Goal: Navigation & Orientation: Find specific page/section

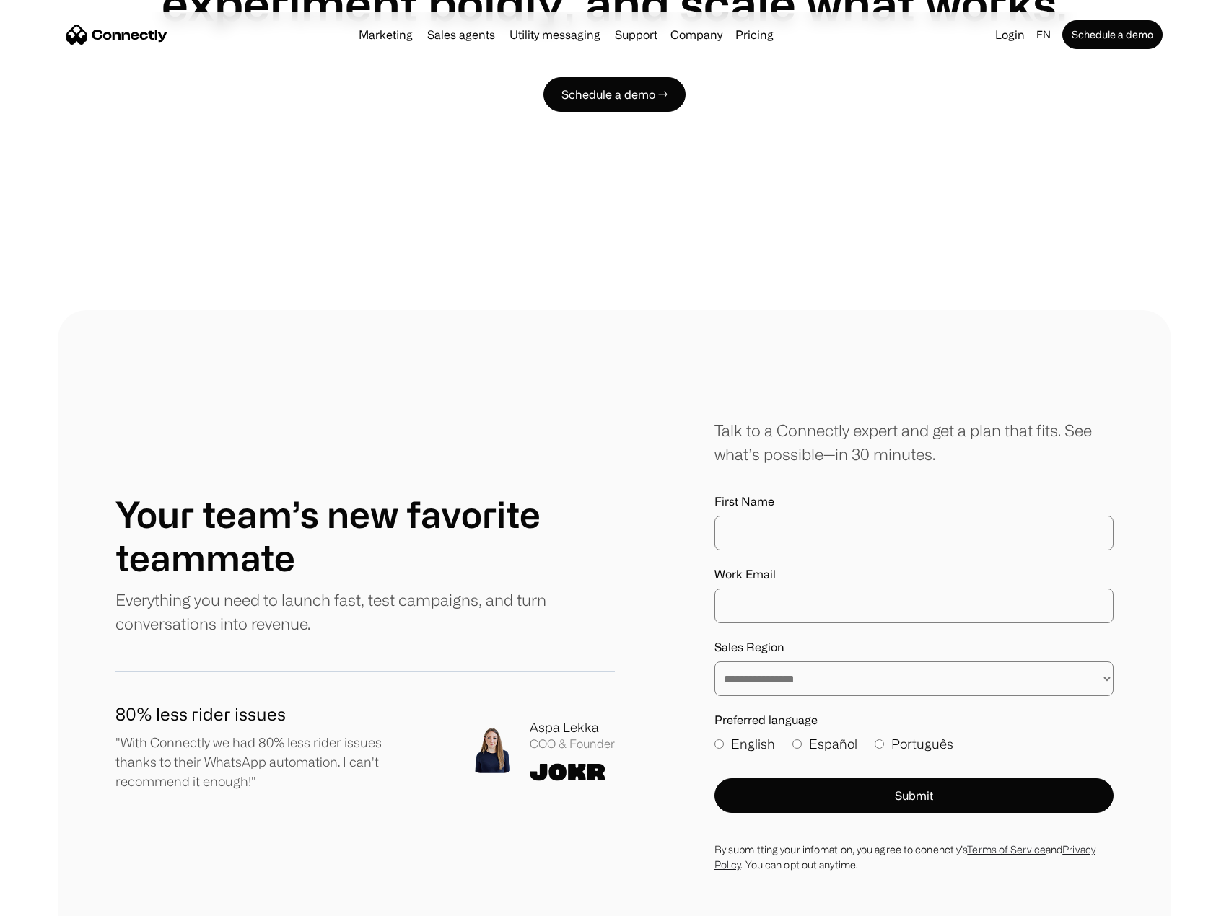
scroll to position [4617, 0]
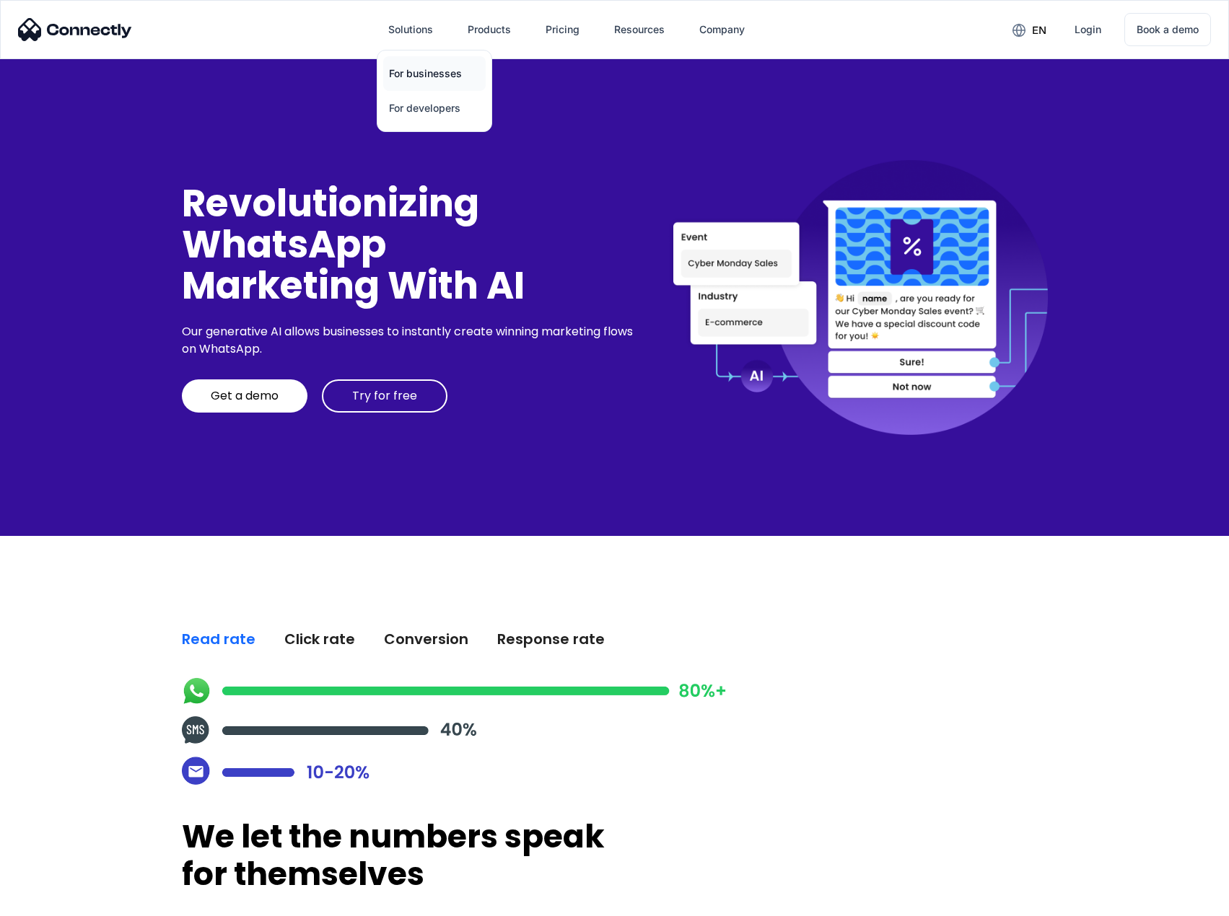
click at [452, 73] on link "For businesses" at bounding box center [434, 73] width 102 height 35
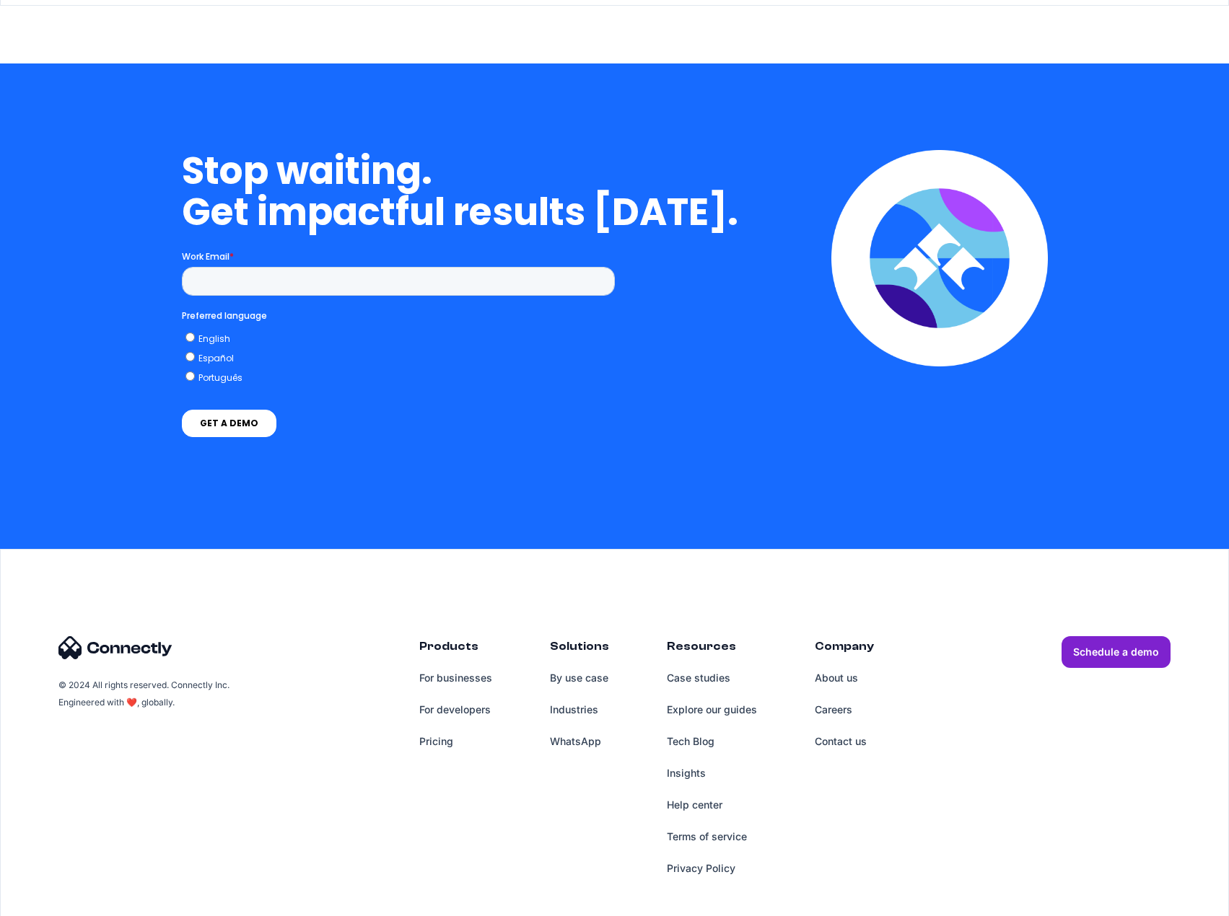
scroll to position [5680, 0]
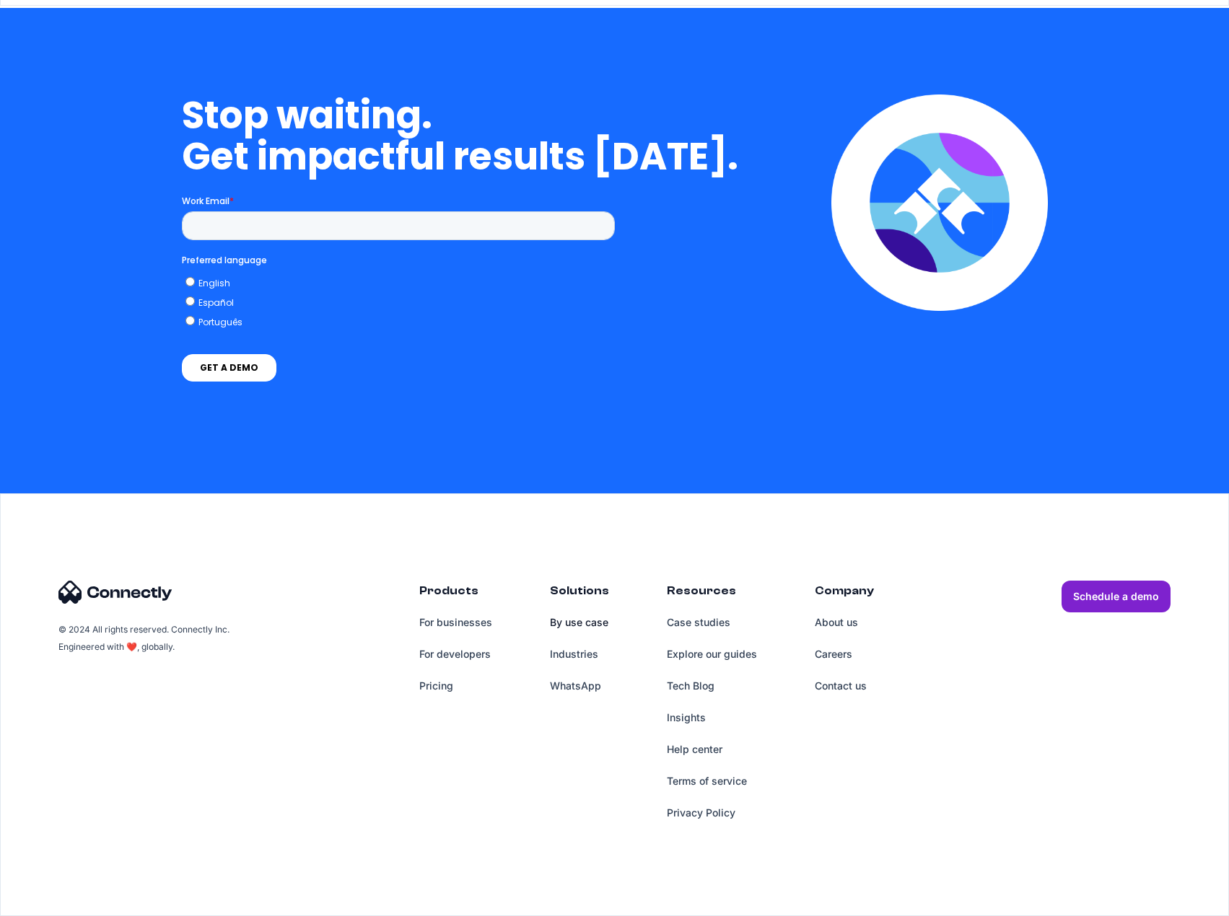
click at [593, 625] on link "By use case" at bounding box center [579, 623] width 59 height 32
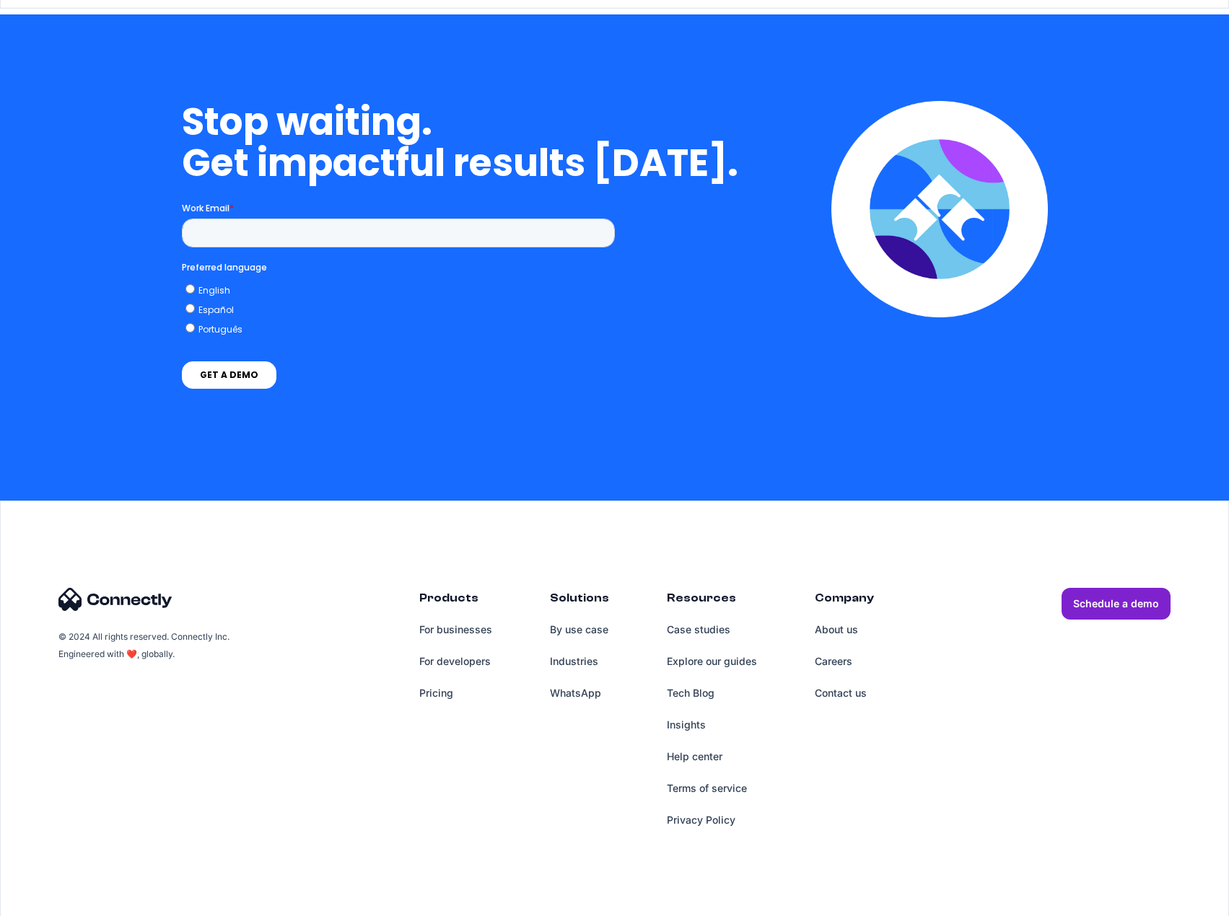
scroll to position [3940, 0]
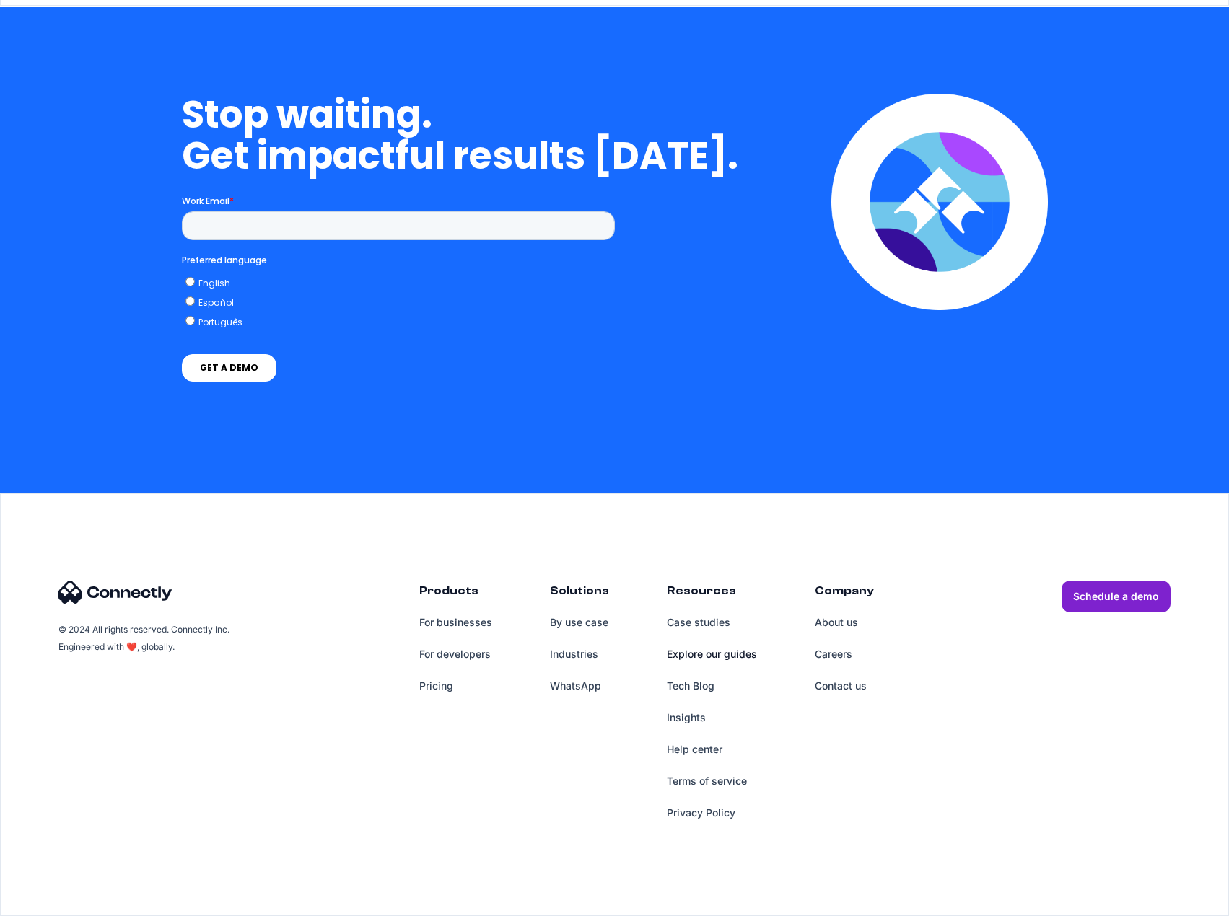
click at [721, 658] on link "Explore our guides" at bounding box center [712, 654] width 90 height 32
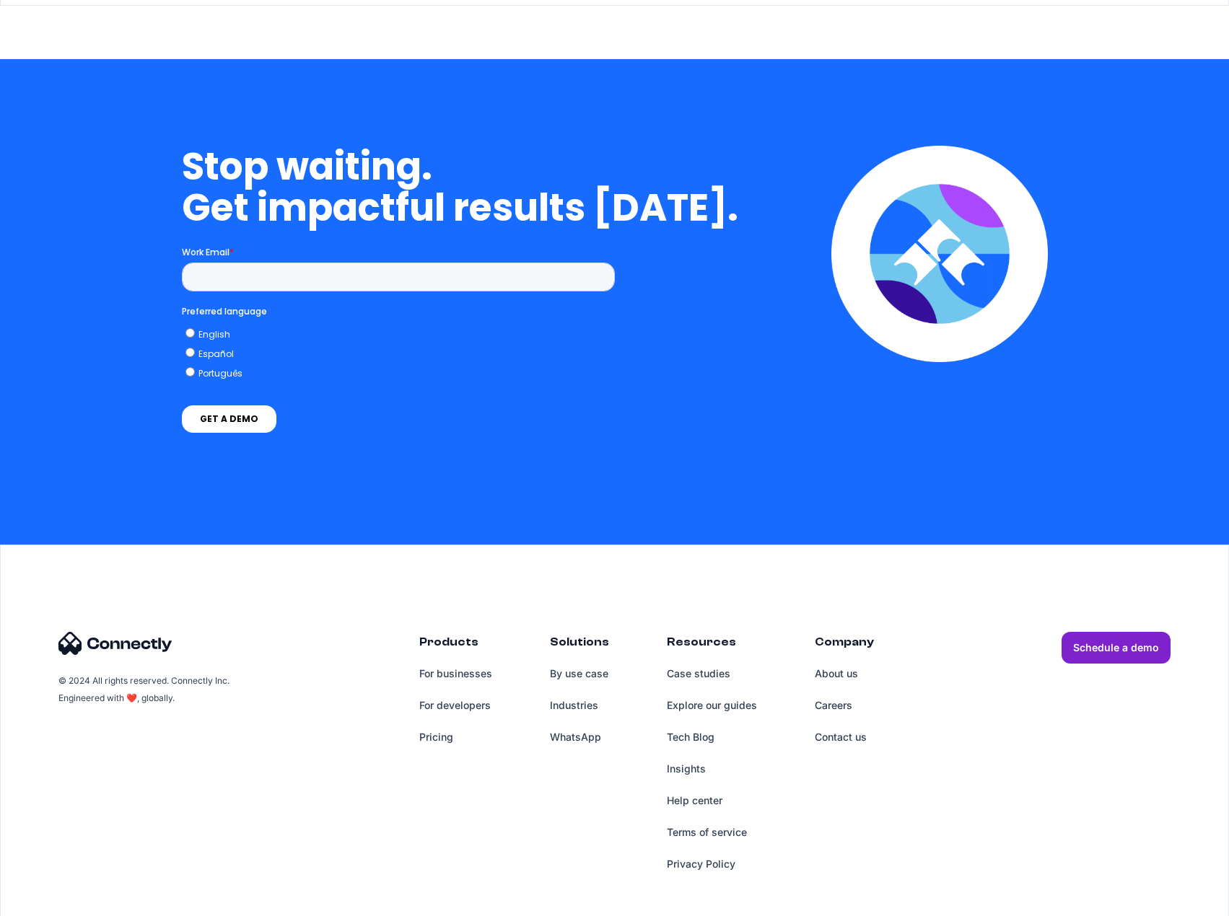
scroll to position [827, 0]
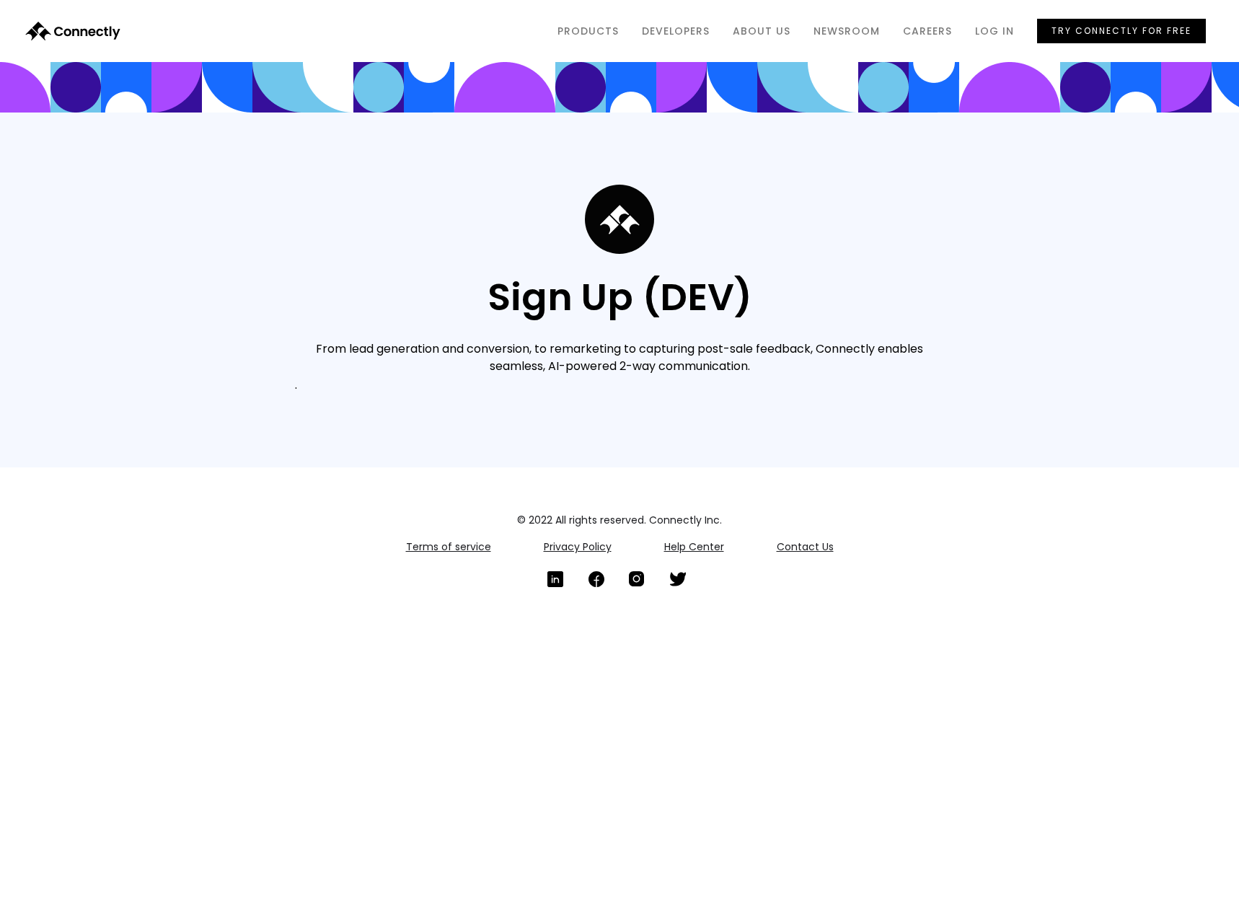
click at [195, 363] on div "Sign Up (DEV) From lead generation and conversion, to remarketing to capturing …" at bounding box center [619, 290] width 1239 height 355
